Goal: Transaction & Acquisition: Subscribe to service/newsletter

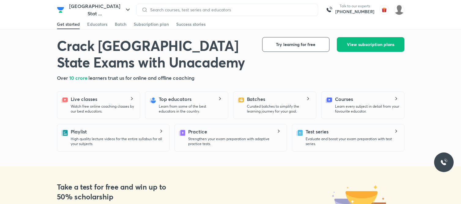
click at [79, 11] on button "Uttar Pradesh Stat ..." at bounding box center [99, 10] width 71 height 20
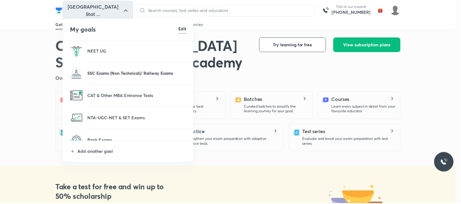
scroll to position [102, 0]
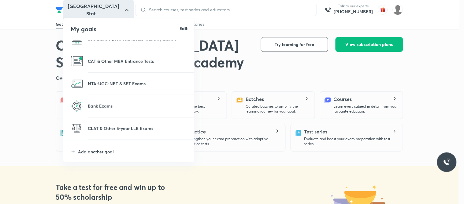
click at [103, 101] on li "Bank Exams" at bounding box center [129, 106] width 132 height 22
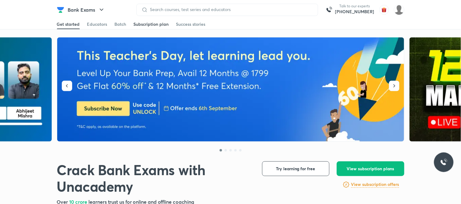
click at [142, 23] on div "Subscription plan" at bounding box center [151, 24] width 35 height 6
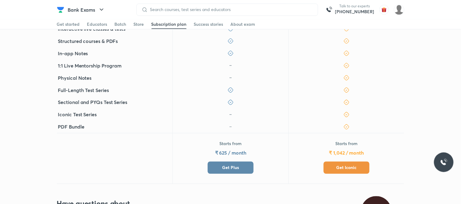
scroll to position [204, 0]
click at [62, 26] on div "Get started" at bounding box center [68, 24] width 23 height 6
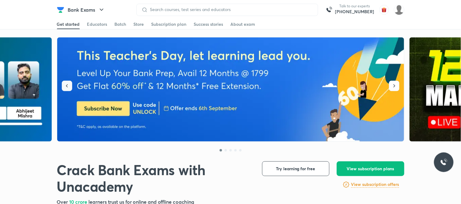
click at [69, 85] on icon "button" at bounding box center [67, 86] width 6 height 6
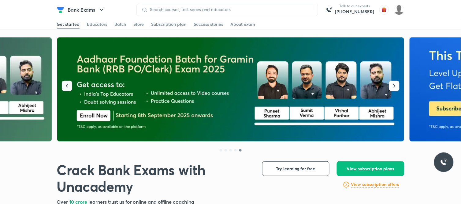
click at [69, 85] on icon "button" at bounding box center [67, 86] width 6 height 6
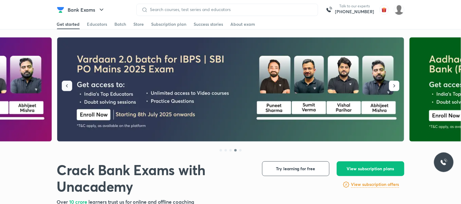
click at [69, 85] on icon "button" at bounding box center [67, 86] width 6 height 6
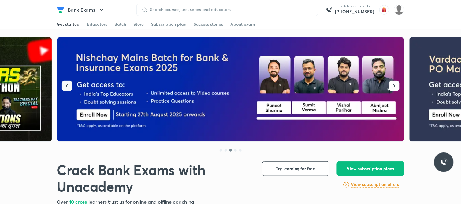
click at [69, 85] on icon "button" at bounding box center [67, 86] width 6 height 6
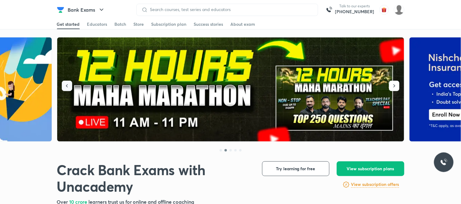
click at [69, 85] on icon "button" at bounding box center [67, 86] width 6 height 6
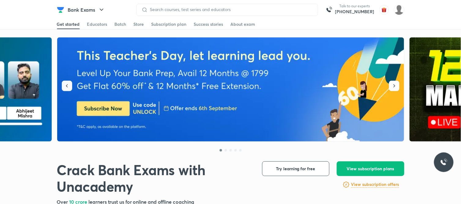
click at [69, 85] on icon "button" at bounding box center [67, 86] width 6 height 6
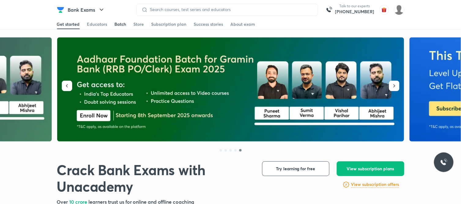
click at [116, 21] on div "Batch" at bounding box center [121, 24] width 12 height 6
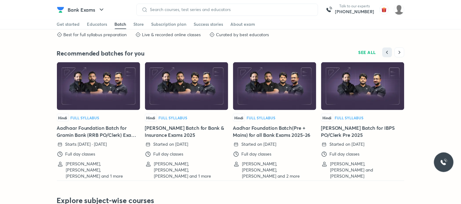
scroll to position [1355, 0]
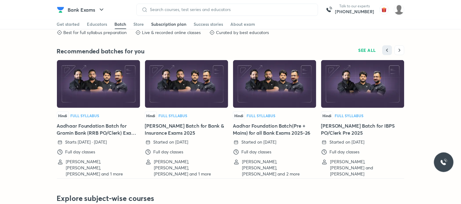
click at [178, 22] on div "Subscription plan" at bounding box center [169, 24] width 35 height 6
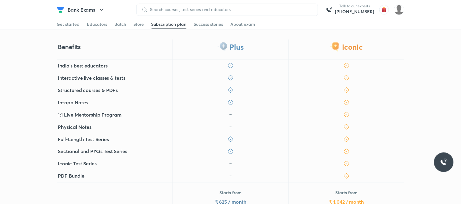
scroll to position [156, 0]
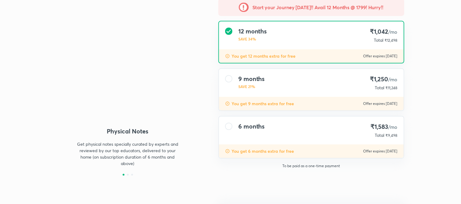
type input "NIKIST"
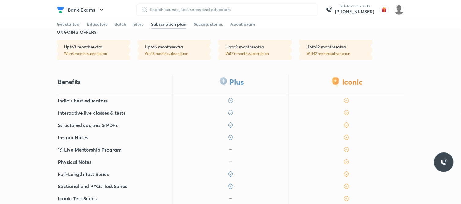
scroll to position [136, 0]
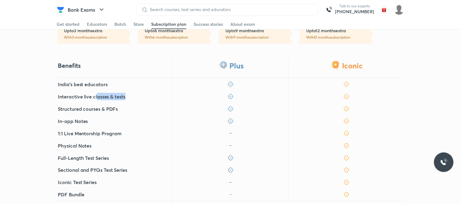
drag, startPoint x: 97, startPoint y: 79, endPoint x: 129, endPoint y: 83, distance: 32.1
click at [129, 90] on div "Interactive live classes & tests" at bounding box center [115, 96] width 116 height 12
drag, startPoint x: 57, startPoint y: 101, endPoint x: 96, endPoint y: 96, distance: 39.2
click at [96, 96] on div "India's best educators Interactive live classes & tests Structured courses & PD…" at bounding box center [231, 139] width 348 height 122
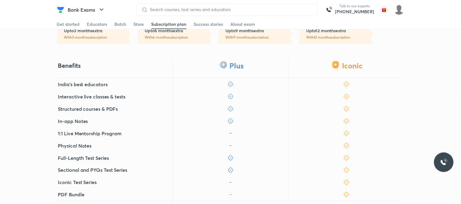
click at [89, 115] on div "In-app Notes" at bounding box center [115, 121] width 116 height 12
drag, startPoint x: 57, startPoint y: 117, endPoint x: 129, endPoint y: 109, distance: 73.0
click at [129, 127] on div "1:1 Live Mentorship Program" at bounding box center [115, 133] width 116 height 12
drag, startPoint x: 57, startPoint y: 162, endPoint x: 105, endPoint y: 168, distance: 48.5
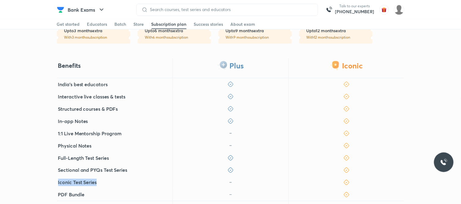
click at [105, 176] on div "Iconic Test Series" at bounding box center [115, 182] width 116 height 12
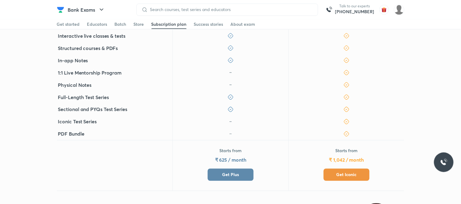
scroll to position [204, 0]
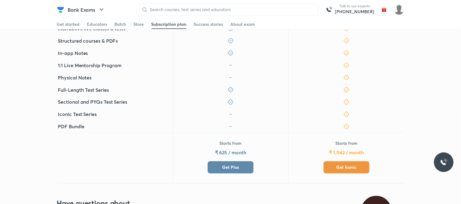
click at [358, 161] on button "Get Iconic" at bounding box center [347, 167] width 46 height 12
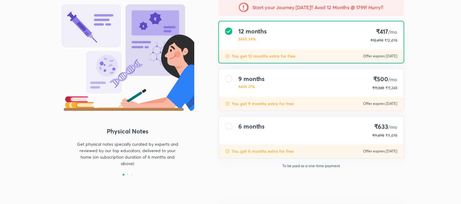
type input "NIKIST"
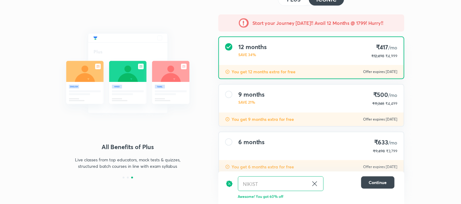
scroll to position [54, 0]
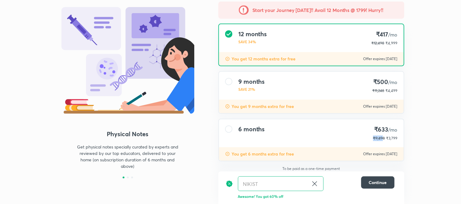
drag, startPoint x: 372, startPoint y: 136, endPoint x: 384, endPoint y: 135, distance: 12.6
click at [384, 135] on div "6 months ₹633 /mo ₹9,498 ₹3,799" at bounding box center [311, 133] width 185 height 28
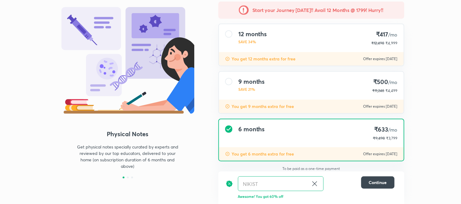
click at [418, 121] on div "Physical Notes Get physical notes specially curated by experts and reviewed by …" at bounding box center [230, 76] width 461 height 261
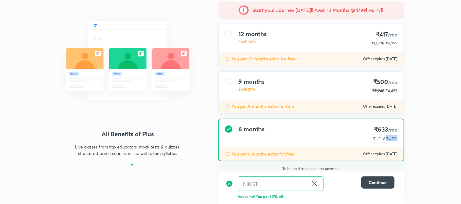
drag, startPoint x: 387, startPoint y: 136, endPoint x: 403, endPoint y: 136, distance: 15.6
click at [403, 136] on div "6 months ₹633 /mo ₹9,498 ₹3,799" at bounding box center [311, 133] width 185 height 28
click at [404, 133] on div "6 months ₹633 /mo ₹9,498 ₹3,799 You get 6 months extra for free Offer expires 6…" at bounding box center [312, 139] width 186 height 43
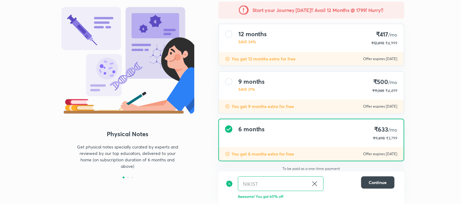
click at [408, 123] on div "Start your Journey today!! Avail 12 Months @ 1799! Hurry!! 12 months SAVE 34% ₹…" at bounding box center [312, 89] width 196 height 174
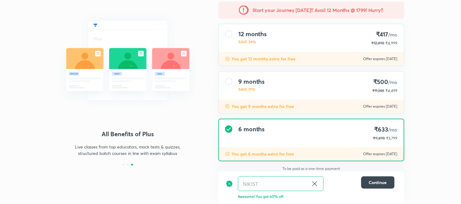
click at [312, 84] on div "9 months SAVE 21% ₹500 /mo ₹11,248 ₹4,499" at bounding box center [311, 86] width 185 height 28
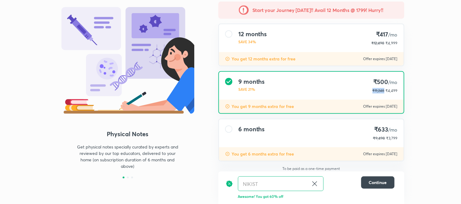
drag, startPoint x: 375, startPoint y: 88, endPoint x: 387, endPoint y: 88, distance: 12.6
click at [387, 88] on div "₹11,248 ₹4,499" at bounding box center [385, 90] width 25 height 6
click at [419, 75] on div "Physical Notes Get physical notes specially curated by experts and reviewed by …" at bounding box center [230, 76] width 461 height 261
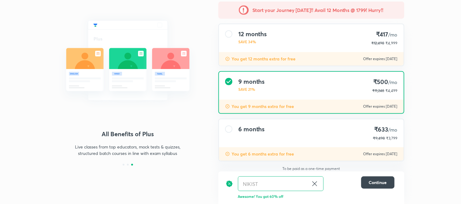
click at [227, 37] on div at bounding box center [228, 33] width 7 height 7
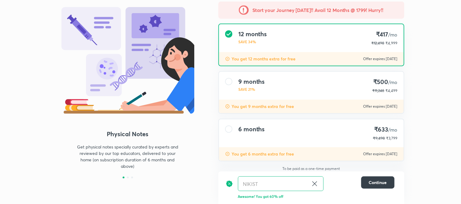
click at [368, 179] on button "Continue" at bounding box center [378, 182] width 33 height 12
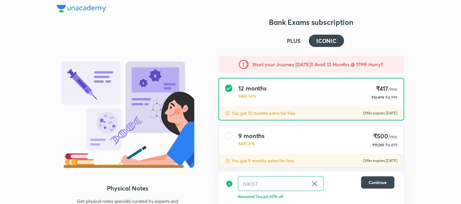
click at [301, 37] on button "PLUS" at bounding box center [294, 41] width 31 height 12
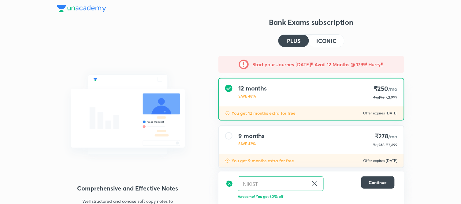
click at [319, 39] on h4 "ICONIC" at bounding box center [327, 41] width 20 height 6
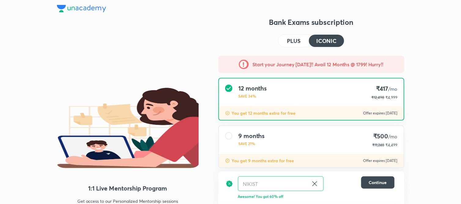
click at [76, 8] on img at bounding box center [81, 8] width 49 height 7
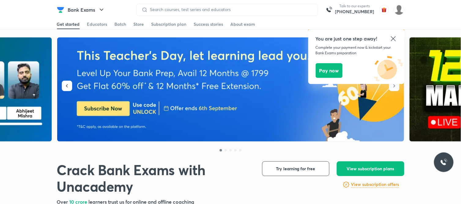
click at [393, 39] on icon at bounding box center [393, 38] width 5 height 5
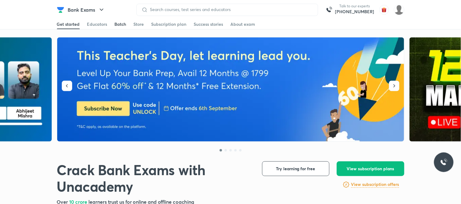
click at [124, 25] on div "Batch" at bounding box center [121, 24] width 12 height 6
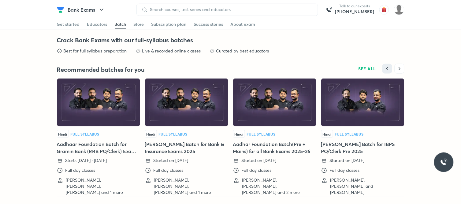
scroll to position [1338, 0]
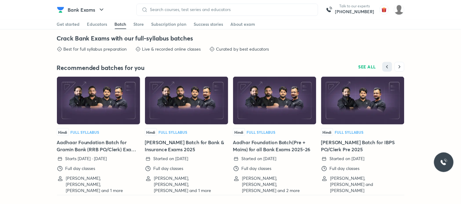
click at [96, 124] on img at bounding box center [98, 101] width 83 height 48
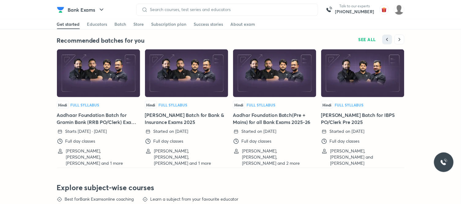
scroll to position [1406, 0]
